Goal: Transaction & Acquisition: Obtain resource

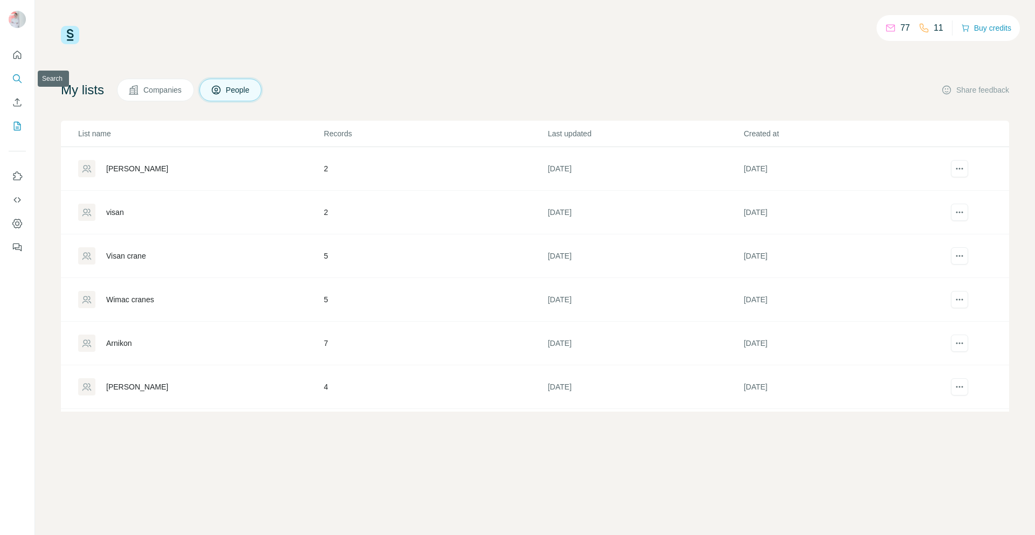
click at [9, 82] on button "Search" at bounding box center [17, 78] width 17 height 19
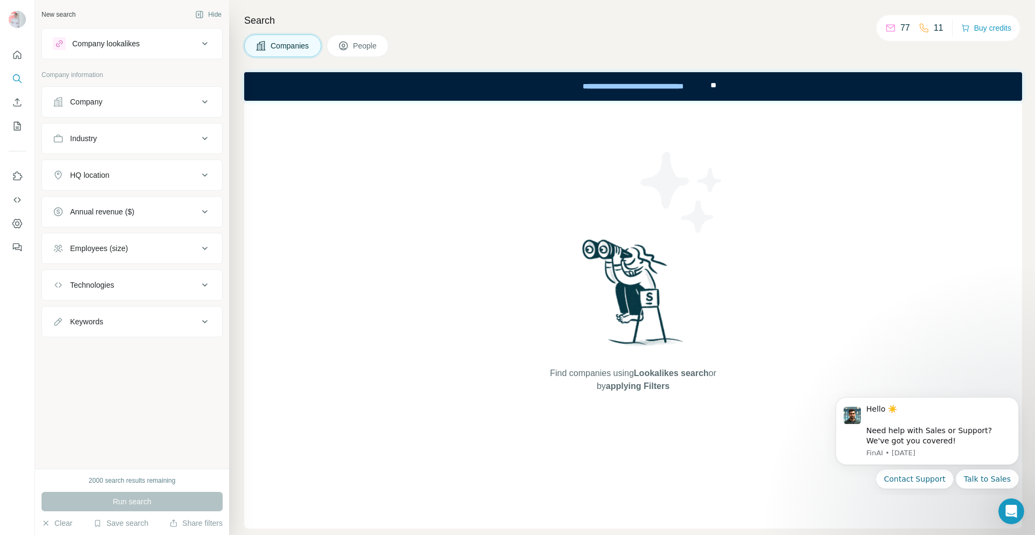
click at [351, 38] on button "People" at bounding box center [358, 45] width 63 height 23
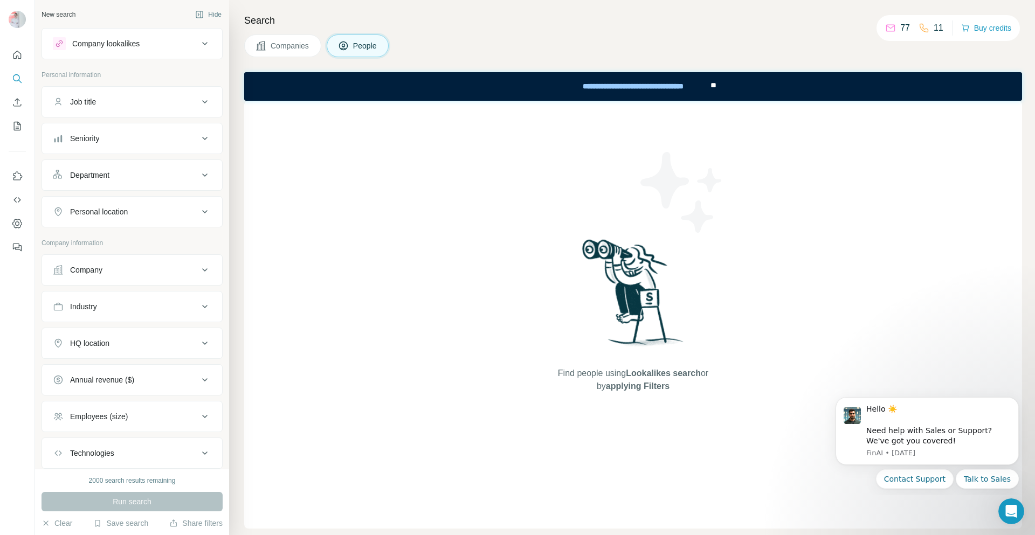
click at [306, 47] on span "Companies" at bounding box center [290, 45] width 39 height 11
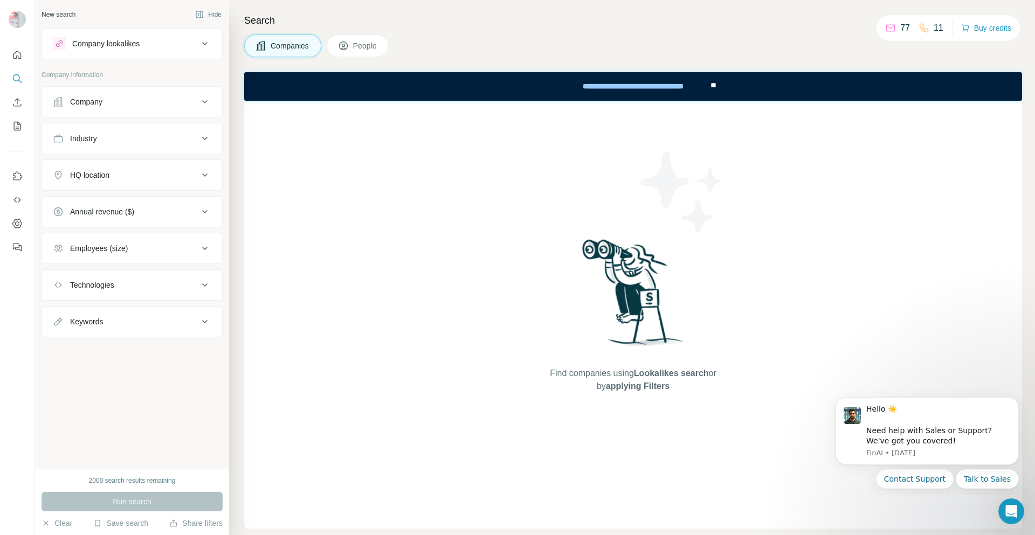
click at [158, 110] on button "Company" at bounding box center [132, 102] width 180 height 26
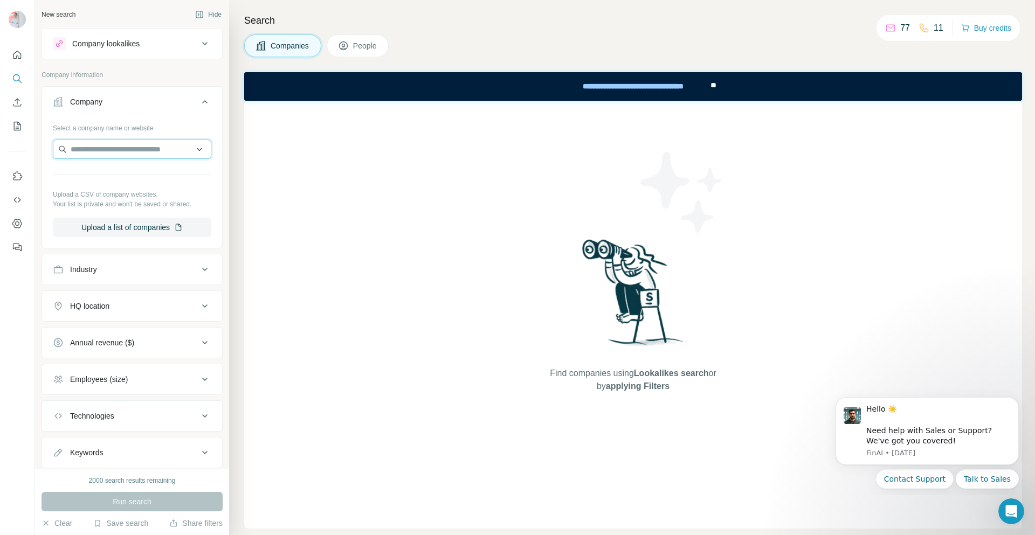
click at [139, 150] on input "text" at bounding box center [132, 149] width 158 height 19
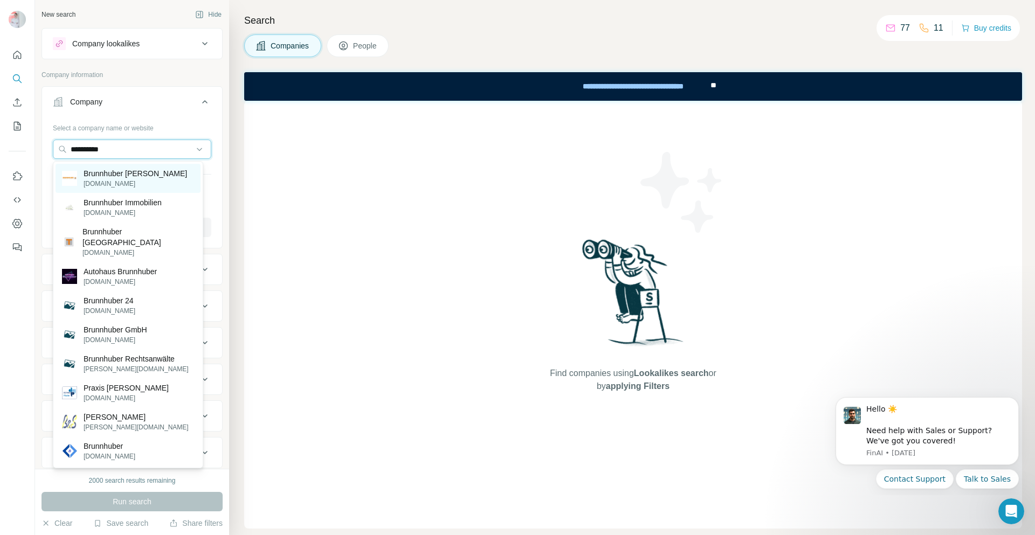
type input "**********"
click at [132, 178] on p "Brunnhuber [PERSON_NAME]" at bounding box center [135, 173] width 103 height 11
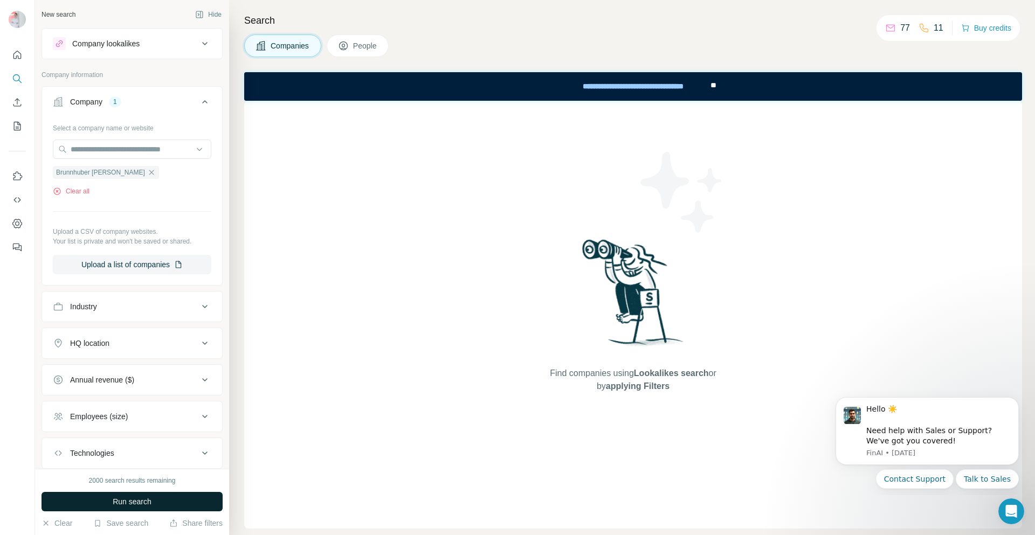
click at [155, 508] on button "Run search" at bounding box center [132, 501] width 181 height 19
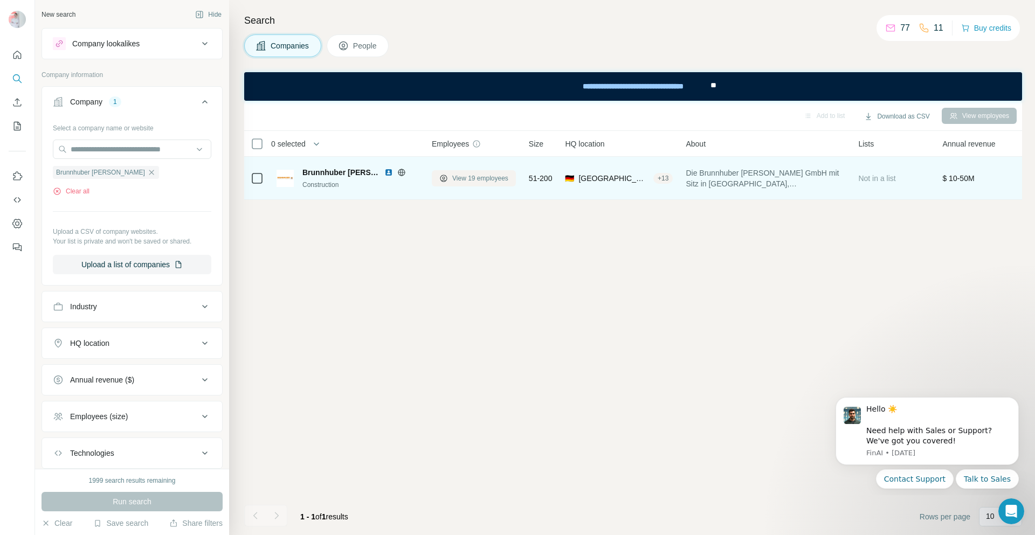
click at [464, 180] on span "View 19 employees" at bounding box center [480, 179] width 56 height 10
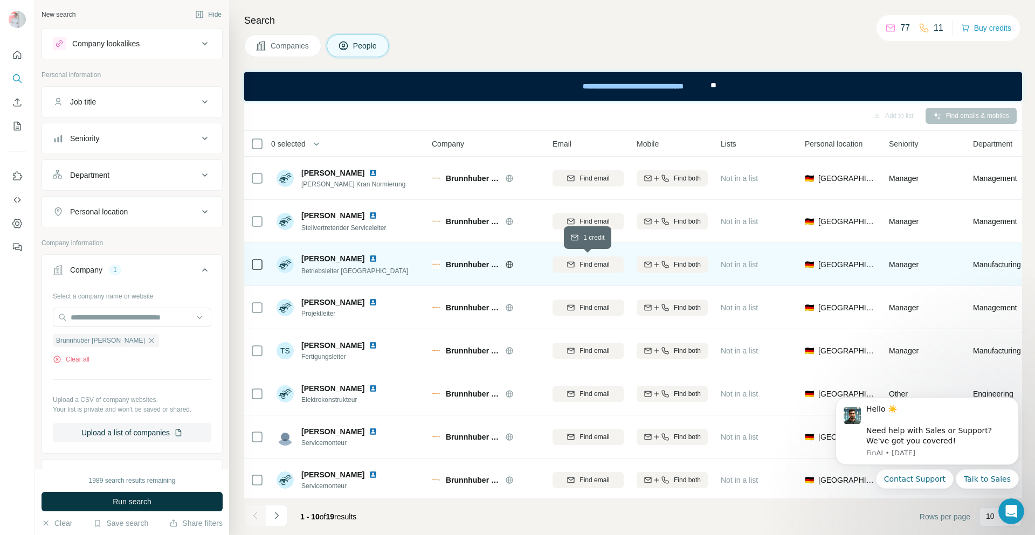
click at [588, 262] on span "Find email" at bounding box center [594, 265] width 30 height 10
click at [668, 264] on icon "button" at bounding box center [665, 264] width 9 height 9
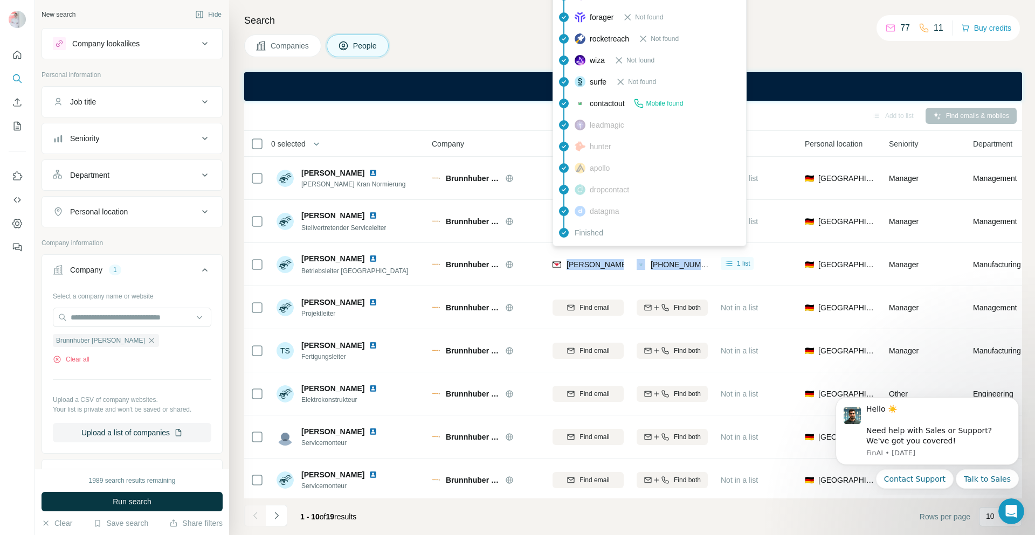
drag, startPoint x: 709, startPoint y: 263, endPoint x: 567, endPoint y: 268, distance: 142.4
click at [0, 0] on tr "[PERSON_NAME] Betriebsleiter Augsburg Brunnhuber Krane [EMAIL_ADDRESS][PERSON_N…" at bounding box center [0, 0] width 0 height 0
click at [561, 267] on img at bounding box center [557, 264] width 9 height 11
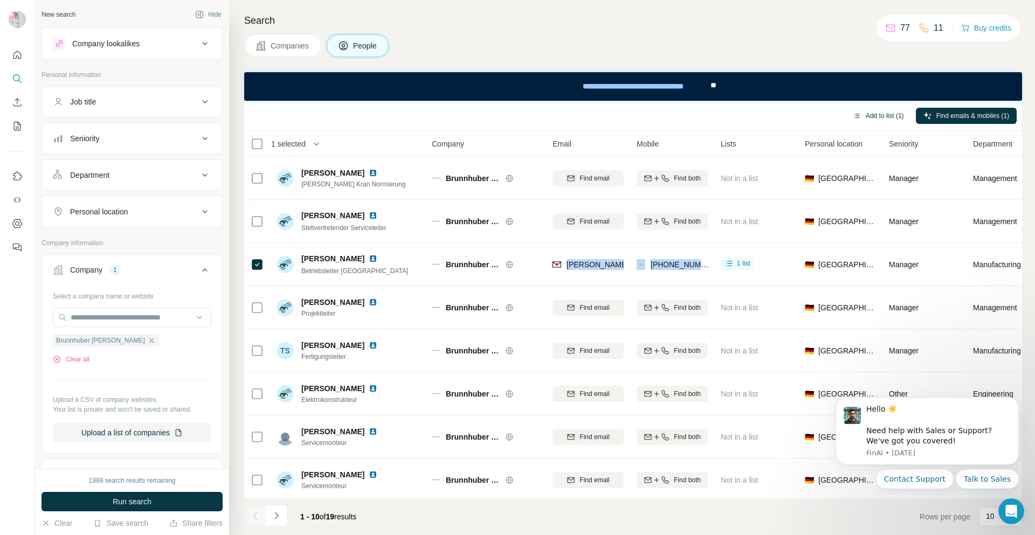
click at [895, 114] on button "Add to list (1)" at bounding box center [878, 116] width 66 height 16
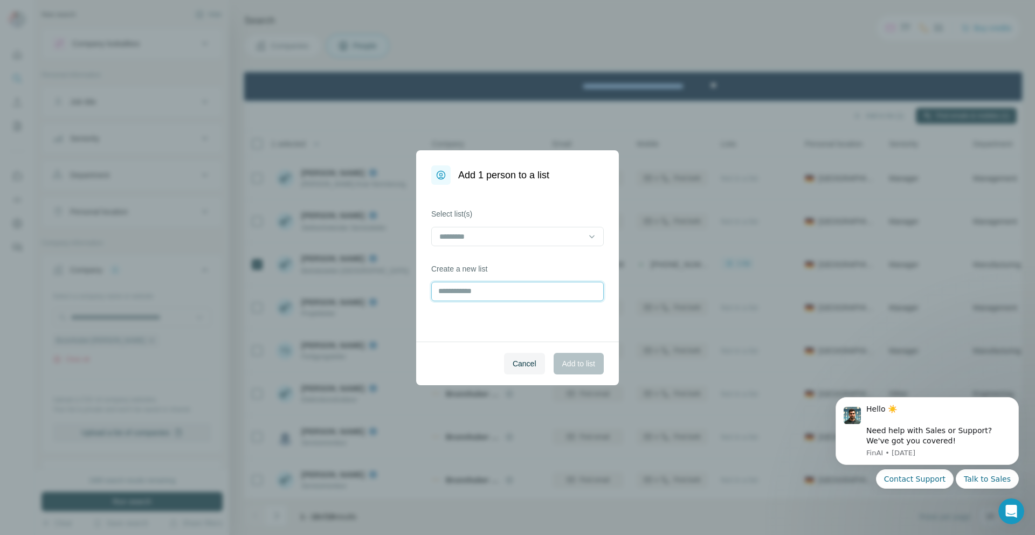
click at [475, 295] on input "text" at bounding box center [517, 291] width 172 height 19
type input "**********"
click at [596, 370] on button "Add to list" at bounding box center [579, 364] width 50 height 22
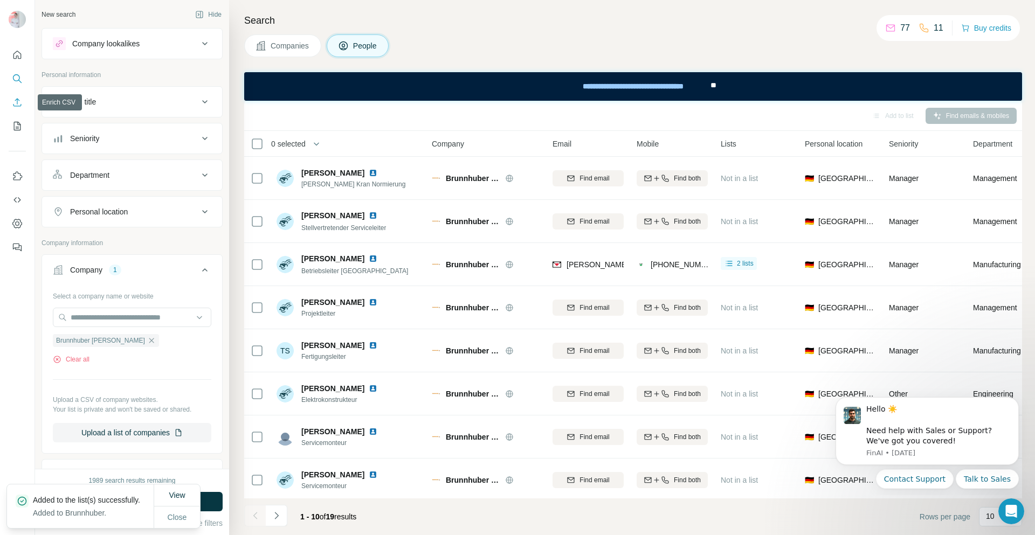
click at [18, 101] on icon "Enrich CSV" at bounding box center [17, 102] width 11 height 11
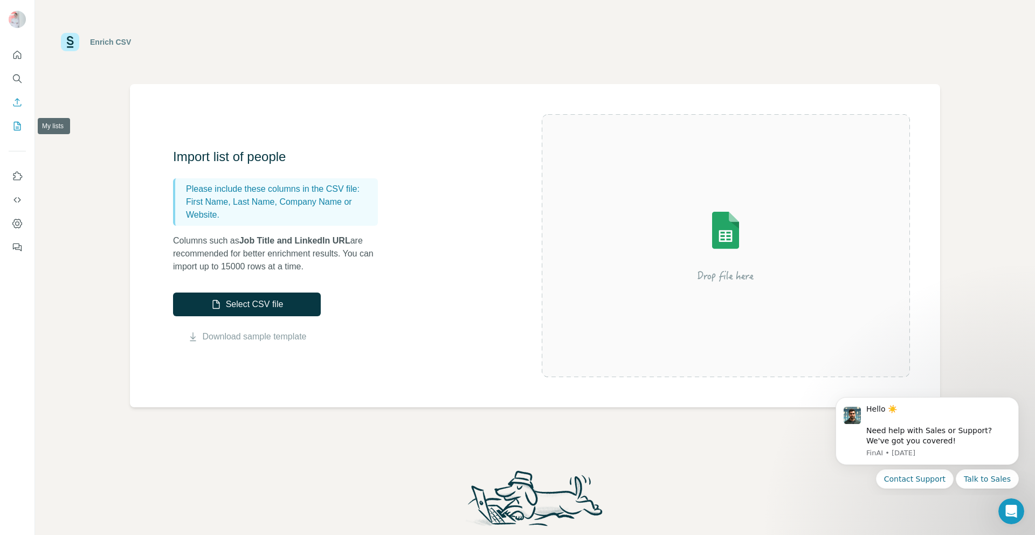
click at [19, 130] on icon "My lists" at bounding box center [17, 126] width 7 height 9
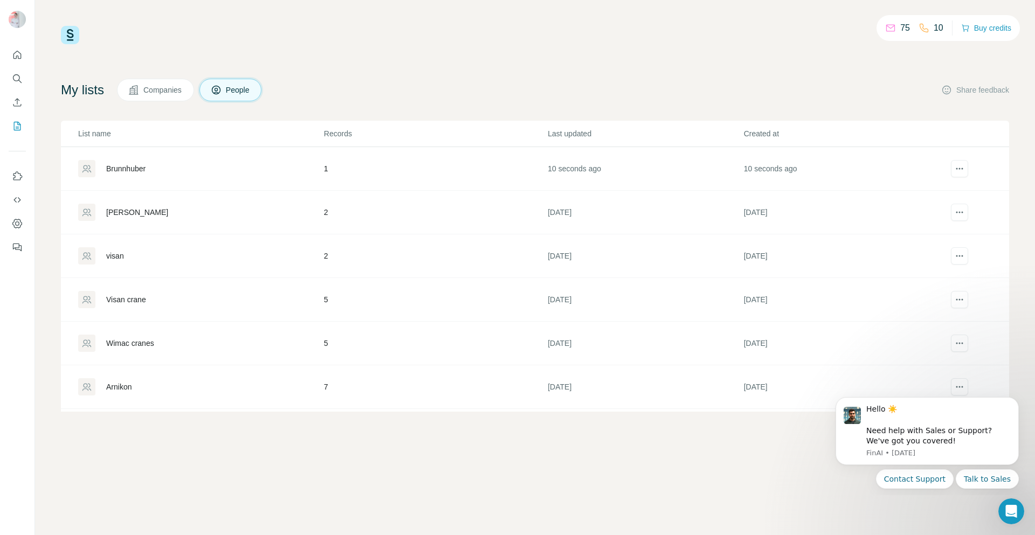
click at [135, 170] on div "Brunnhuber" at bounding box center [125, 168] width 39 height 11
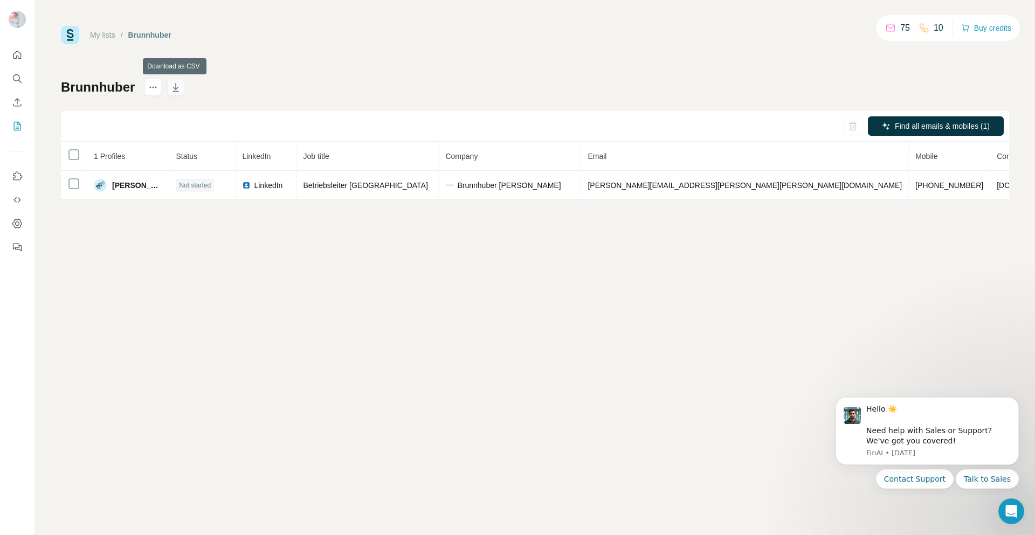
click at [175, 86] on icon "button" at bounding box center [176, 87] width 6 height 9
drag, startPoint x: 831, startPoint y: 35, endPoint x: 788, endPoint y: 46, distance: 45.1
click at [788, 47] on div "My lists / Brunnhuber 75 10 Buy credits [PERSON_NAME] Find all emails & mobiles…" at bounding box center [535, 113] width 948 height 174
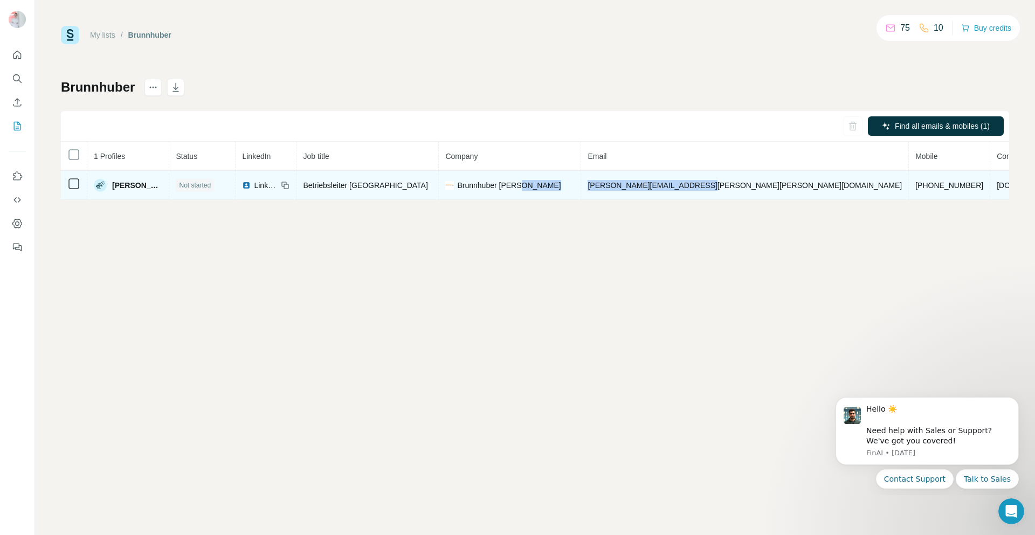
drag, startPoint x: 730, startPoint y: 185, endPoint x: 614, endPoint y: 186, distance: 116.4
click at [614, 186] on tr "[PERSON_NAME] Not started LinkedIn Betriebsleiter Augsburg Brunnhuber Krane [EM…" at bounding box center [629, 185] width 1137 height 29
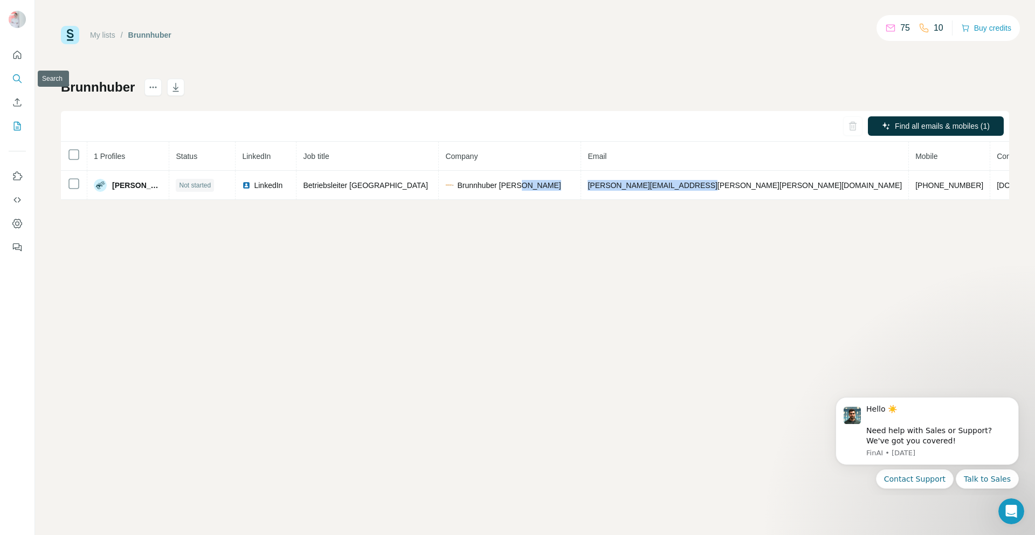
click at [16, 84] on icon "Search" at bounding box center [17, 78] width 11 height 11
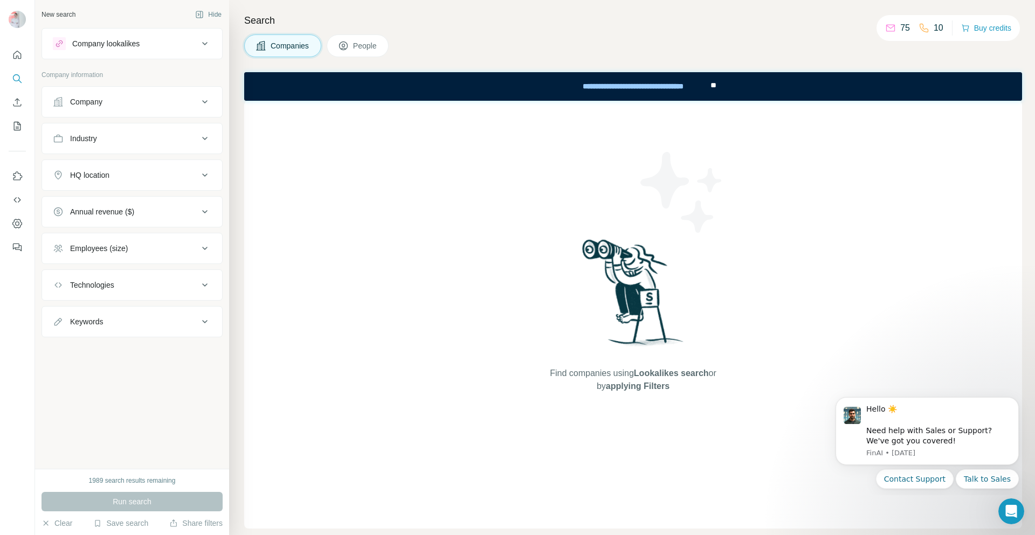
click at [206, 100] on icon at bounding box center [204, 101] width 13 height 13
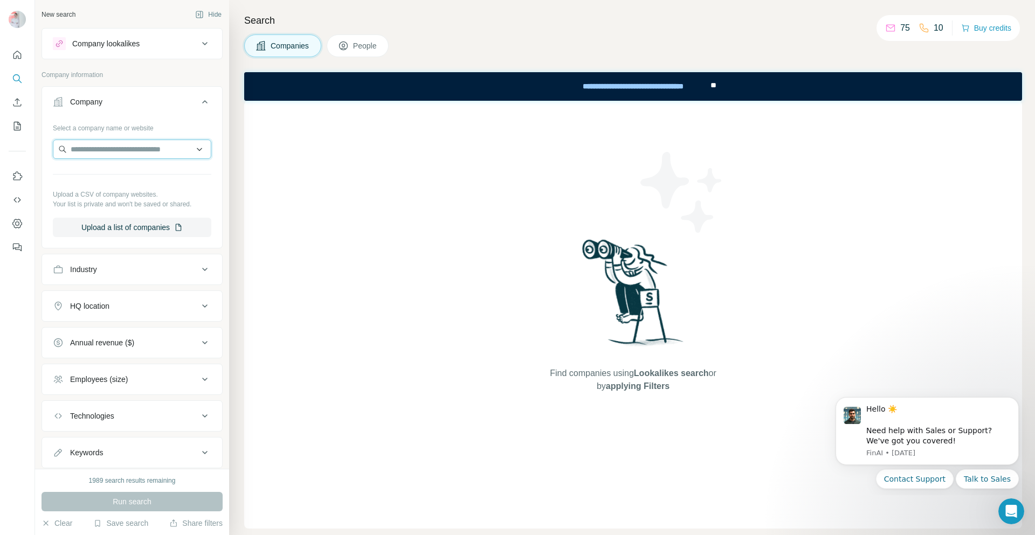
click at [148, 156] on input "text" at bounding box center [132, 149] width 158 height 19
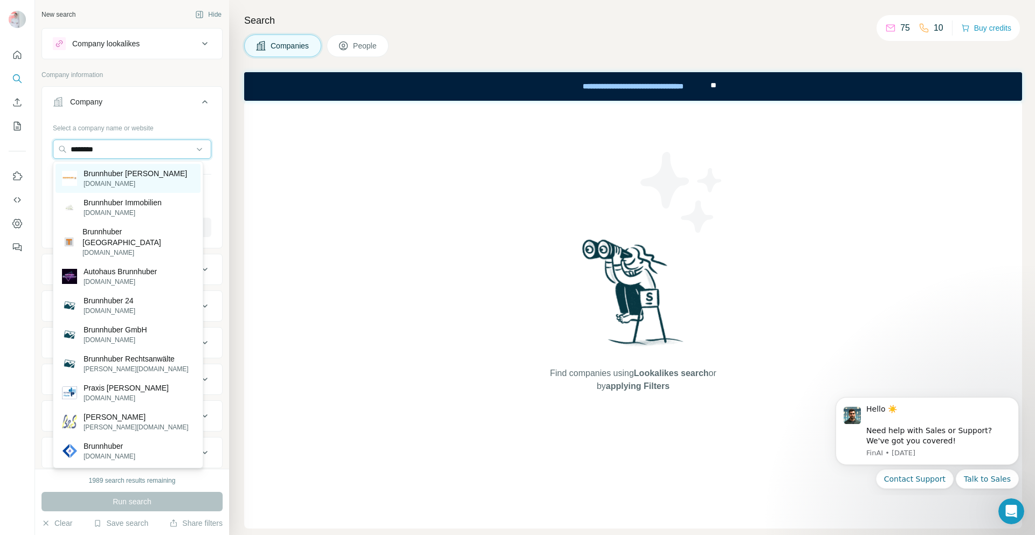
type input "********"
click at [111, 175] on p "Brunnhuber [PERSON_NAME]" at bounding box center [135, 173] width 103 height 11
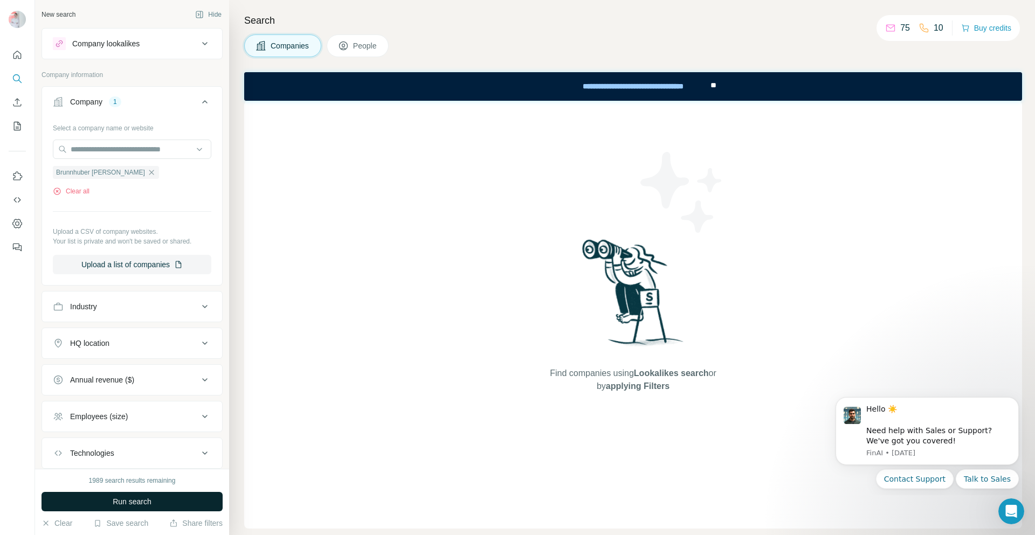
click at [171, 503] on button "Run search" at bounding box center [132, 501] width 181 height 19
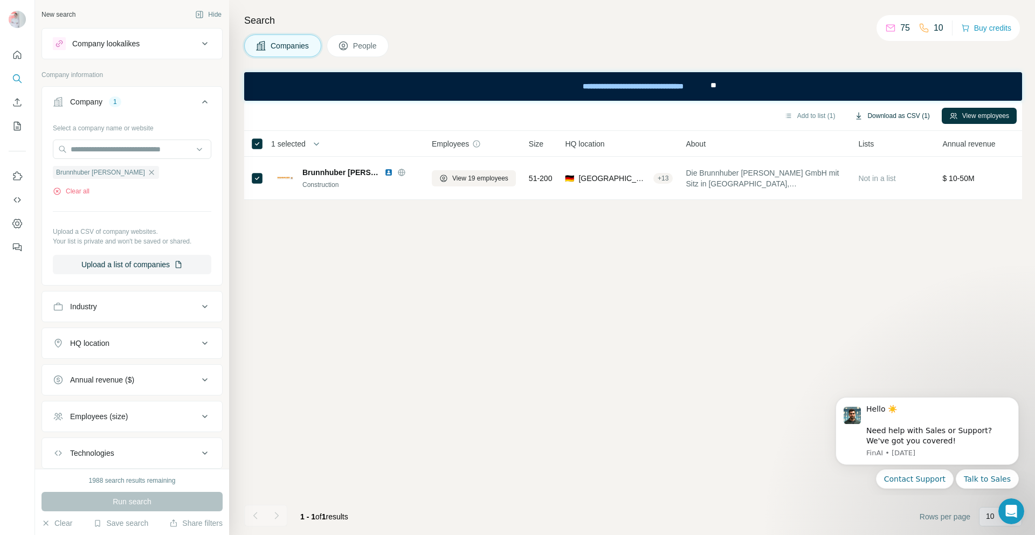
click at [893, 112] on button "Download as CSV (1)" at bounding box center [892, 116] width 90 height 16
click at [633, 354] on div "Add to list Download as CSV View employees 0 selected Companies Employees Size …" at bounding box center [633, 318] width 778 height 434
click at [149, 175] on icon "button" at bounding box center [151, 172] width 5 height 5
